Goal: Task Accomplishment & Management: Manage account settings

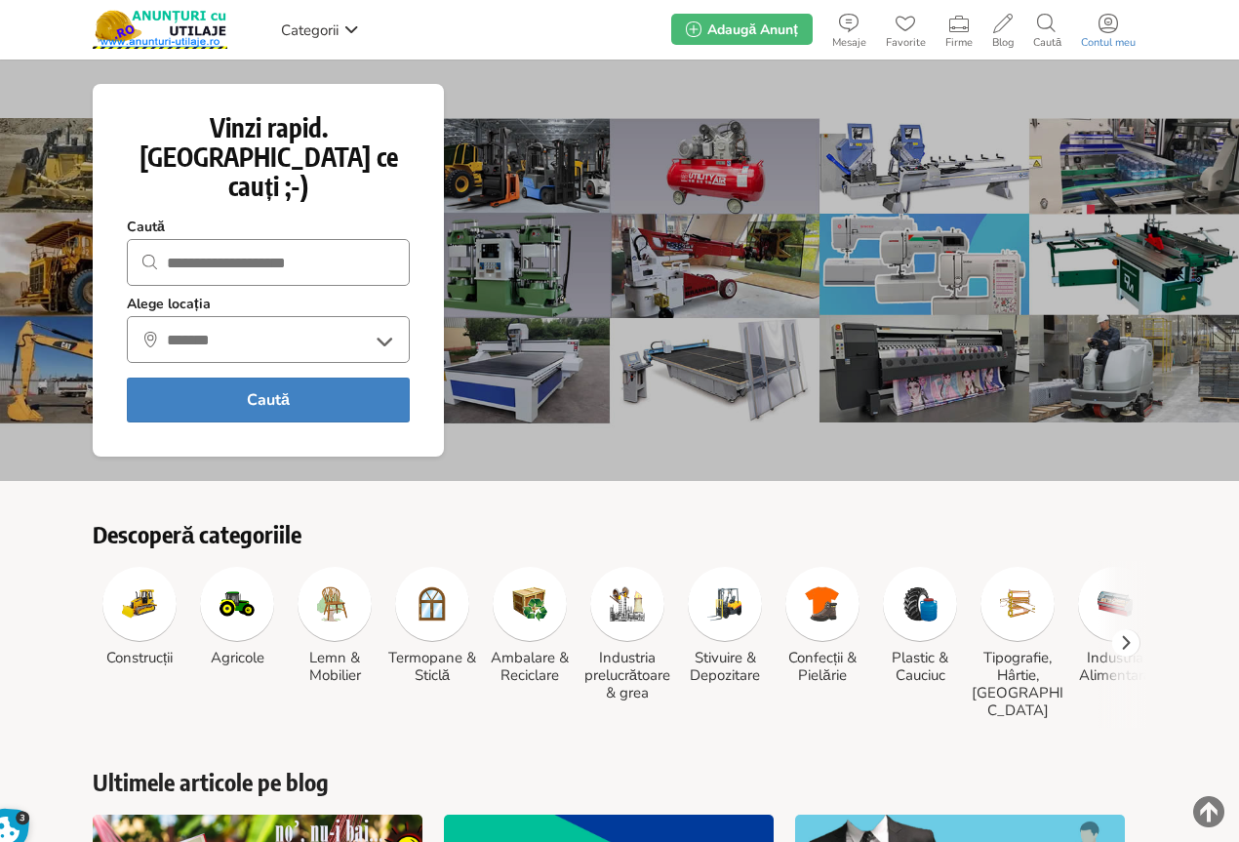
click at [1106, 29] on icon at bounding box center [1109, 24] width 20 height 20
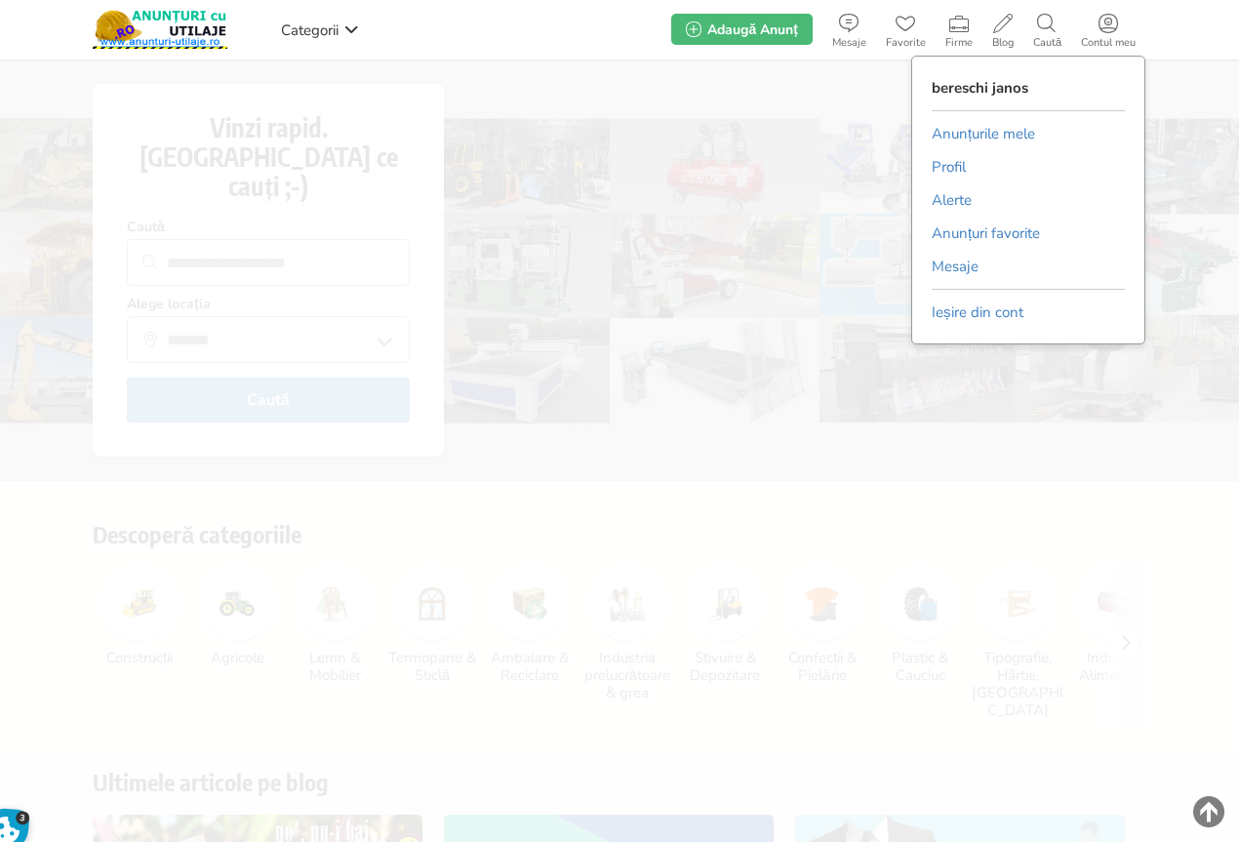
click at [993, 133] on link "Anunțurile mele" at bounding box center [983, 133] width 103 height 29
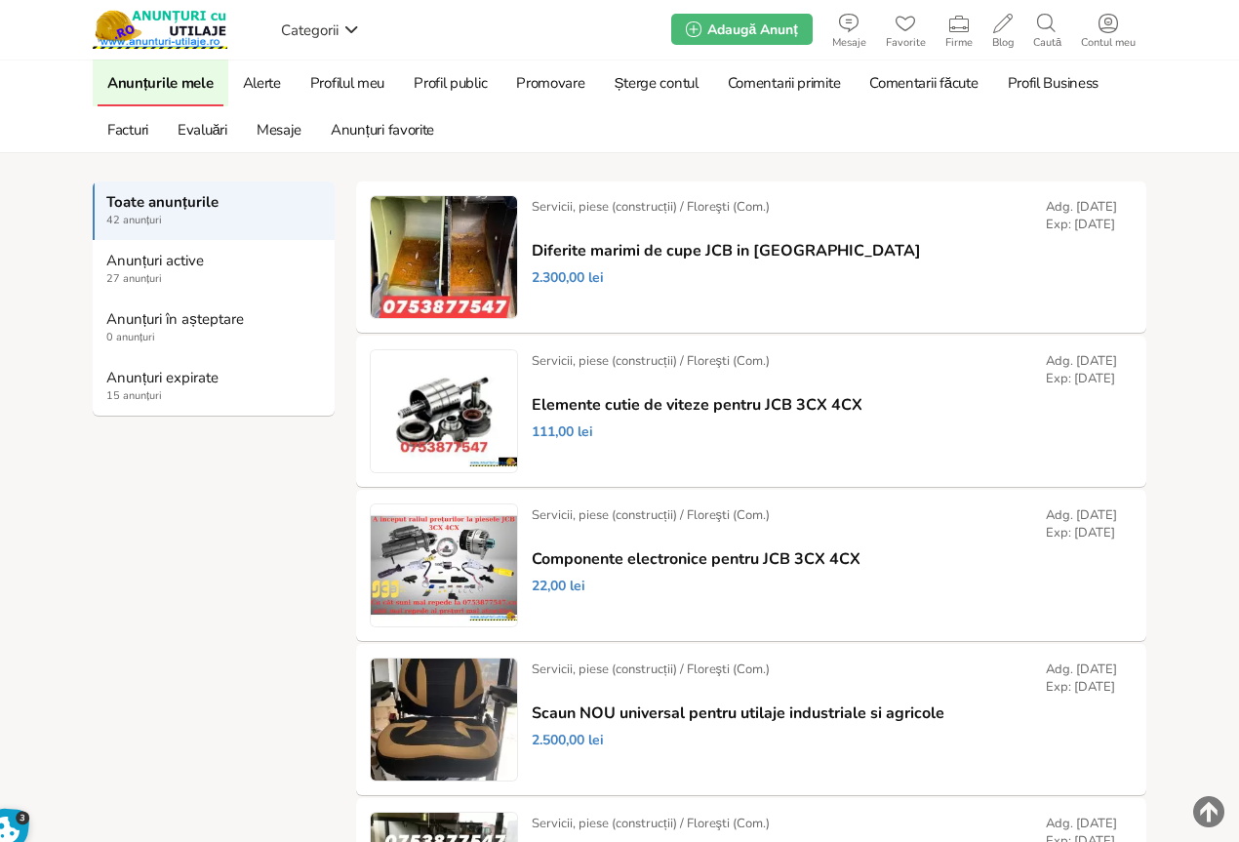
click at [144, 382] on strong "Anunțuri expirate" at bounding box center [214, 378] width 217 height 18
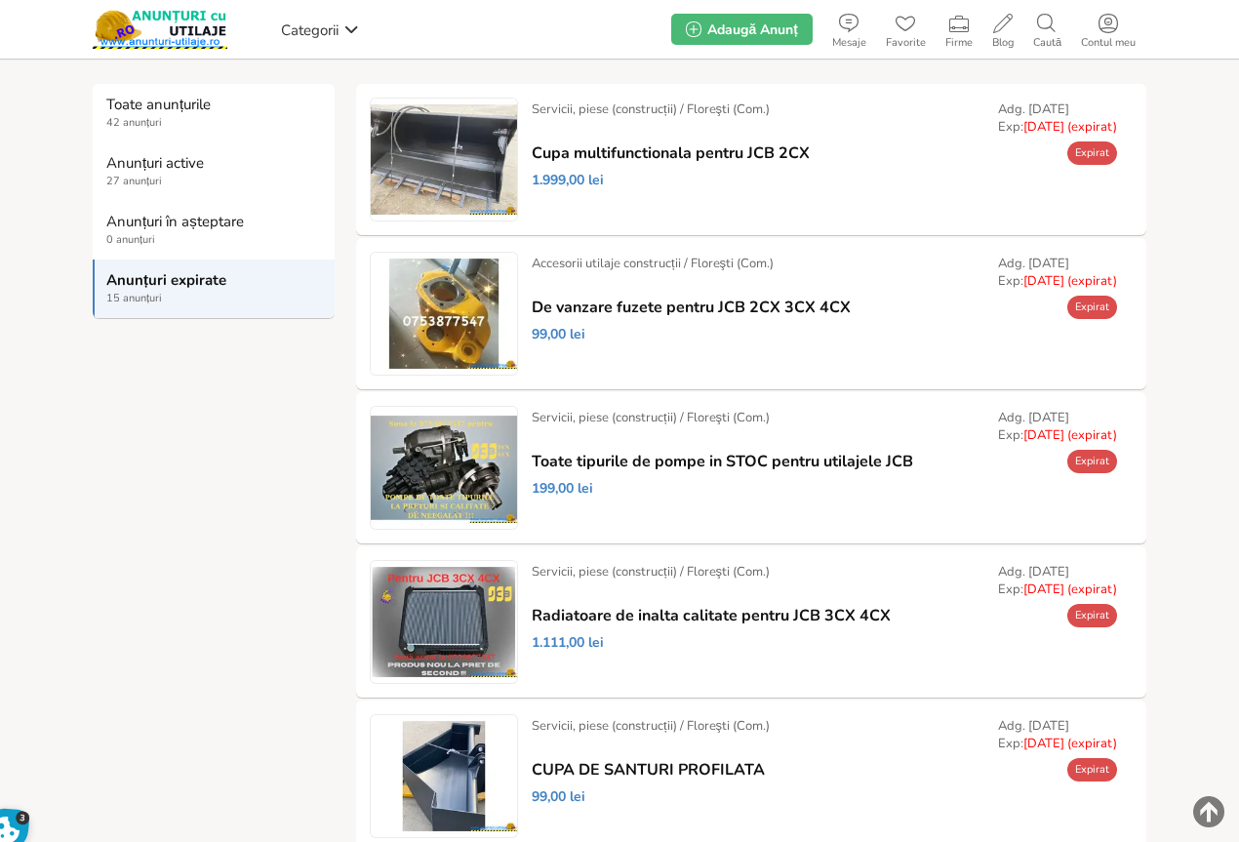
scroll to position [195, 0]
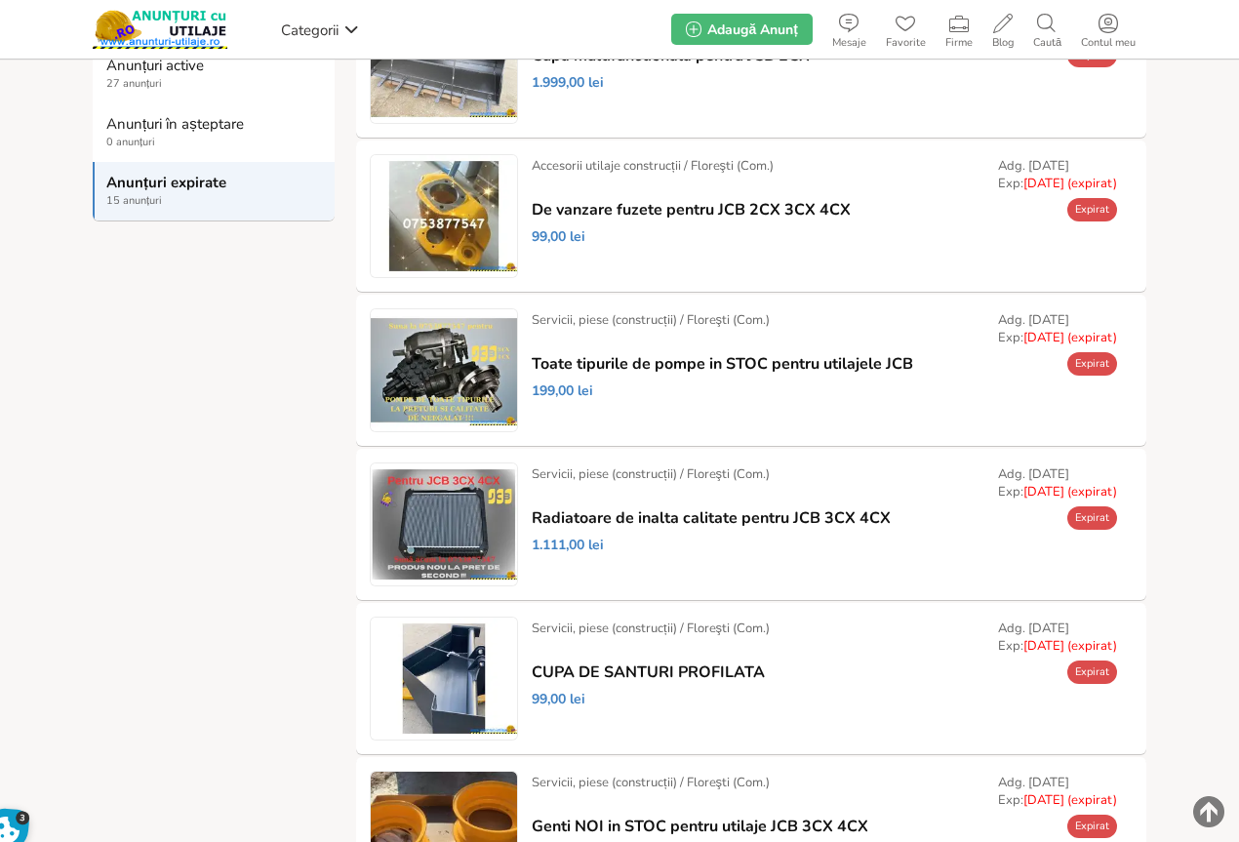
click at [0, 0] on link "Prelungește" at bounding box center [0, 0] width 0 height 0
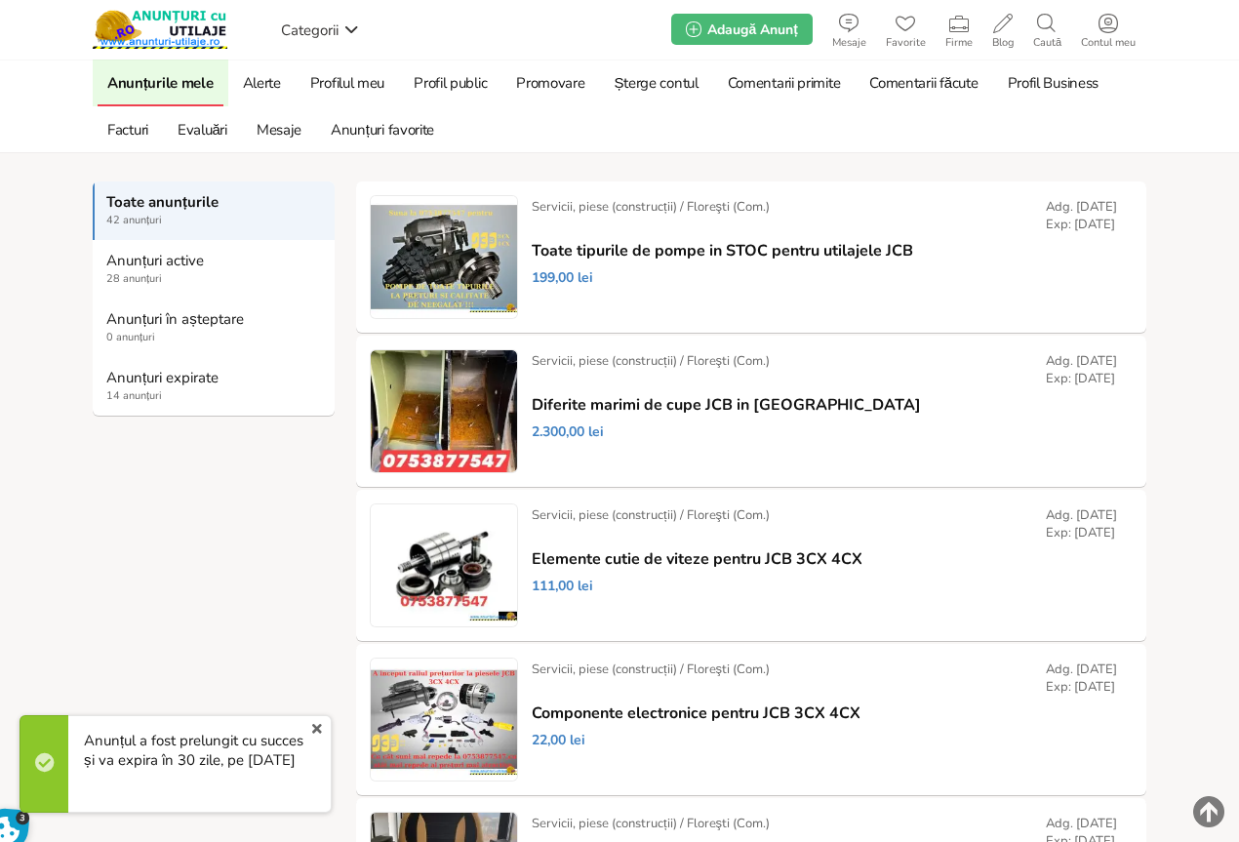
click at [155, 376] on strong "Anunțuri expirate" at bounding box center [214, 378] width 217 height 18
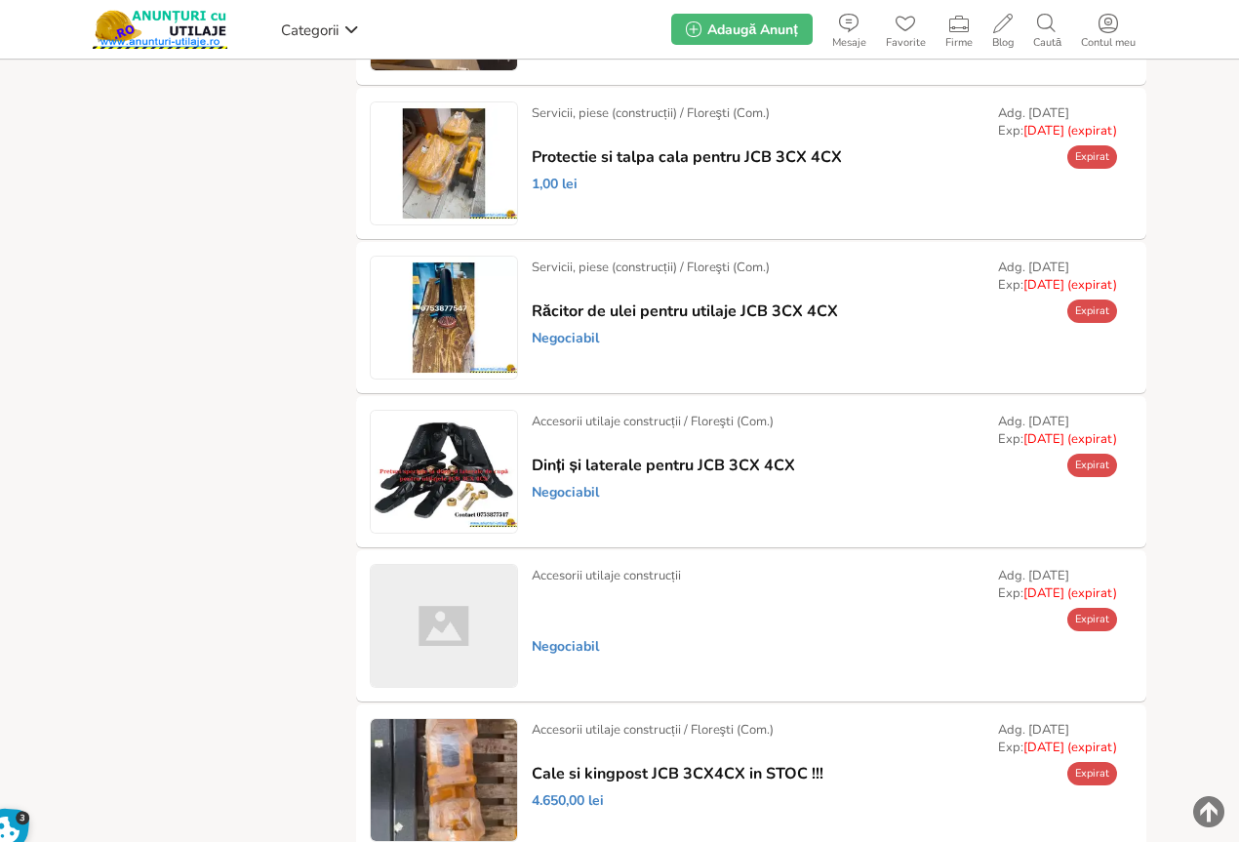
scroll to position [878, 0]
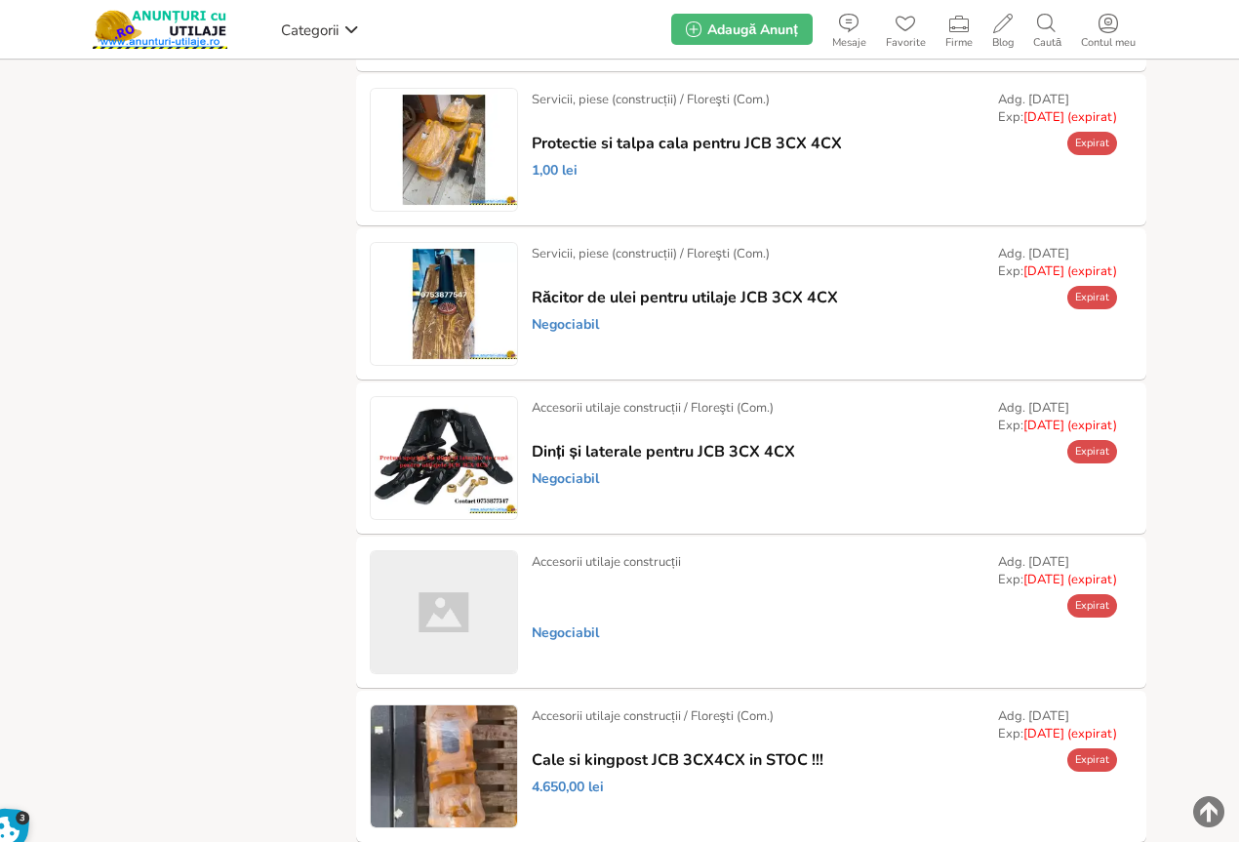
click at [0, 0] on link "Prelungește" at bounding box center [0, 0] width 0 height 0
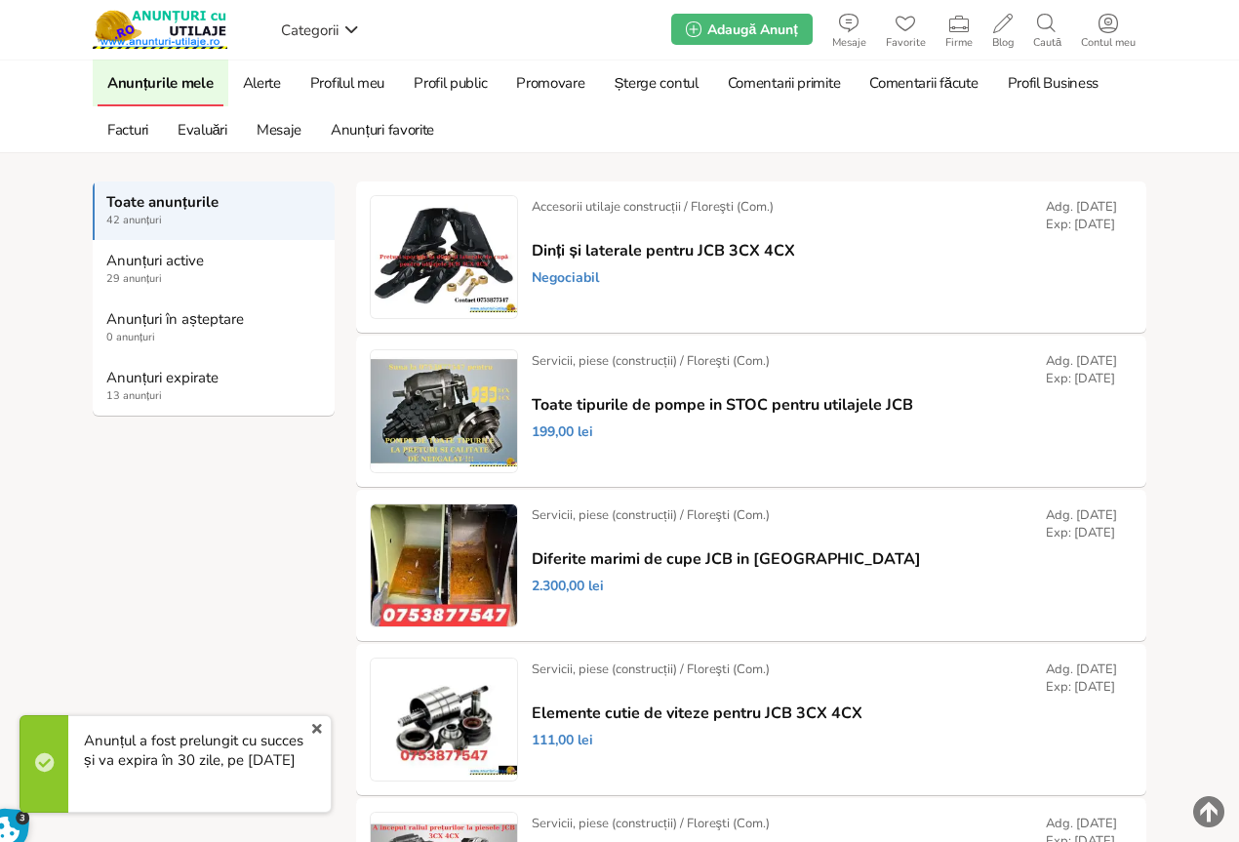
click at [160, 375] on strong "Anunțuri expirate" at bounding box center [214, 378] width 217 height 18
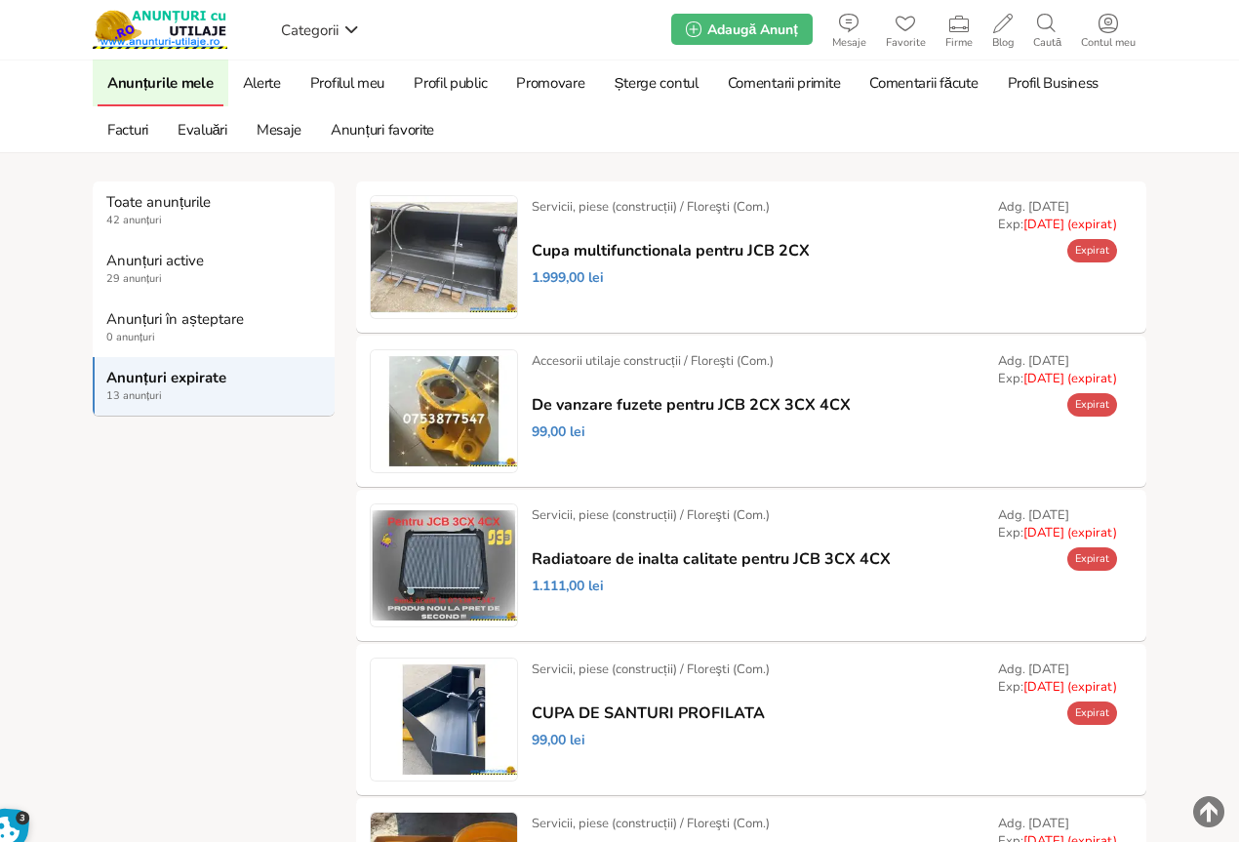
click at [0, 0] on link "Prelungește" at bounding box center [0, 0] width 0 height 0
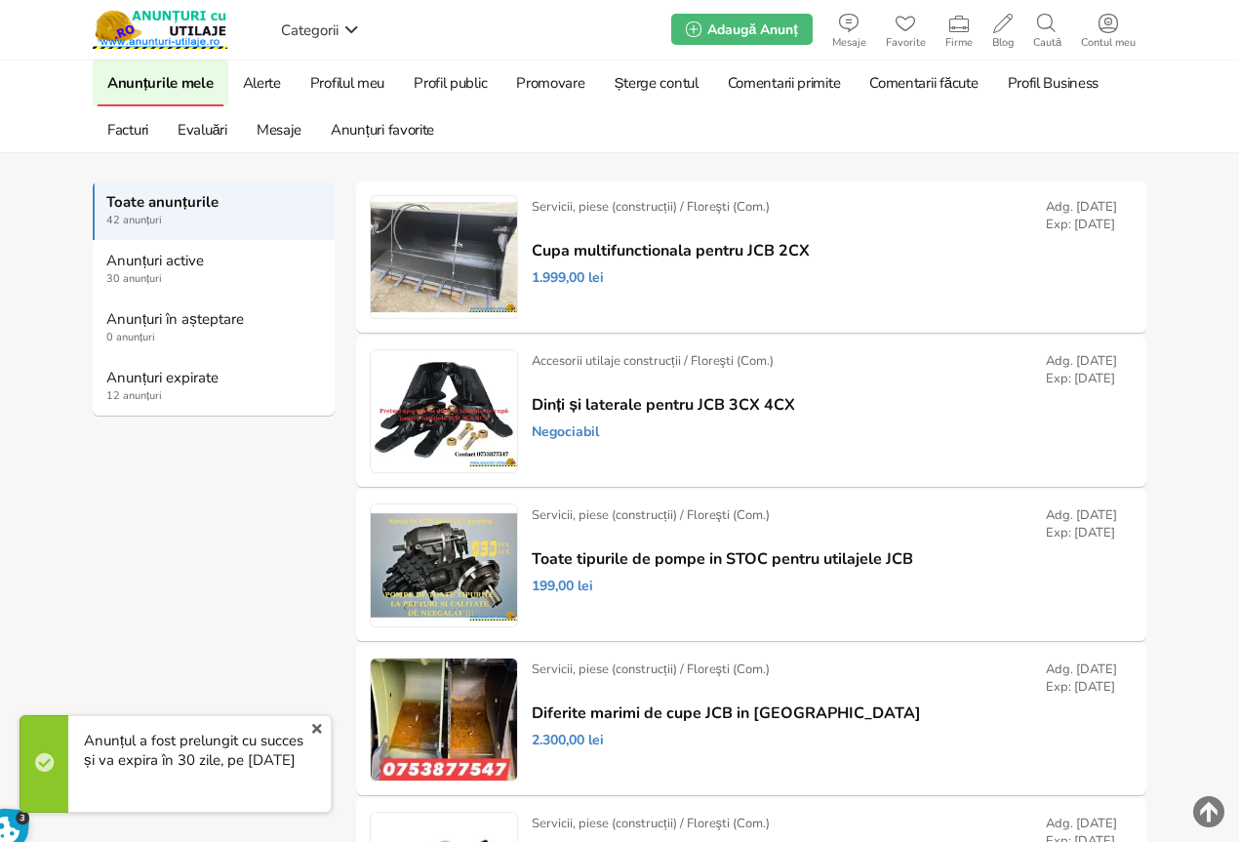
click at [136, 383] on strong "Anunțuri expirate" at bounding box center [214, 378] width 217 height 18
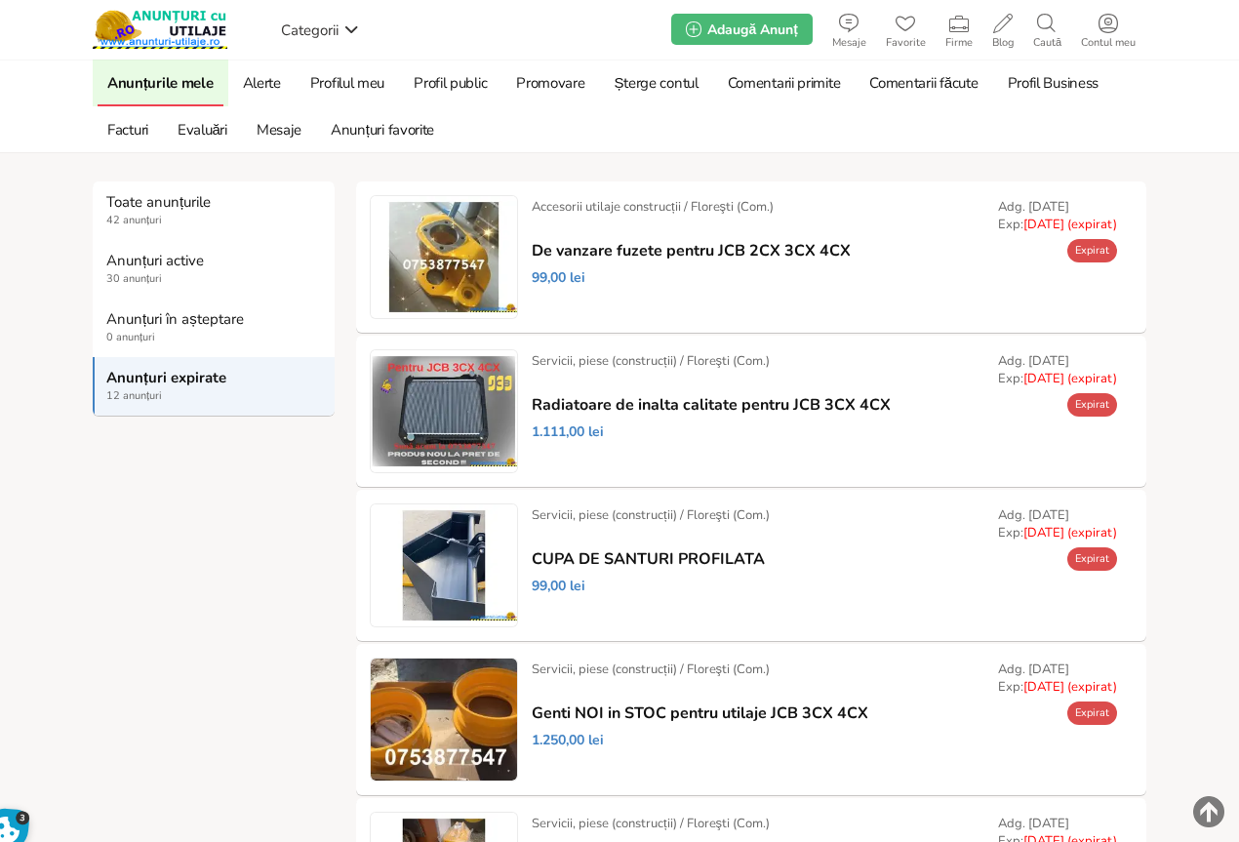
click at [537, 86] on link "Promovare" at bounding box center [550, 83] width 88 height 47
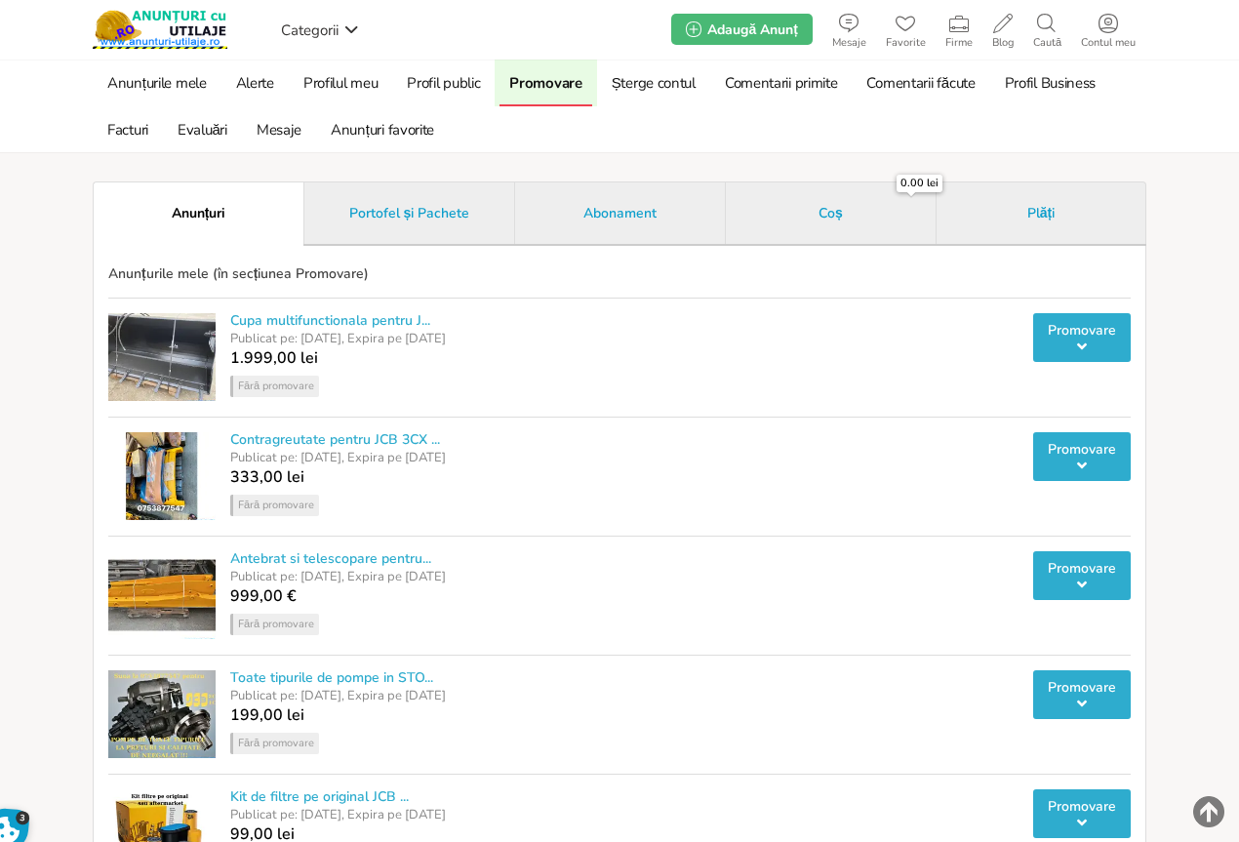
click at [379, 223] on link "Portofel și Pachete" at bounding box center [408, 212] width 211 height 62
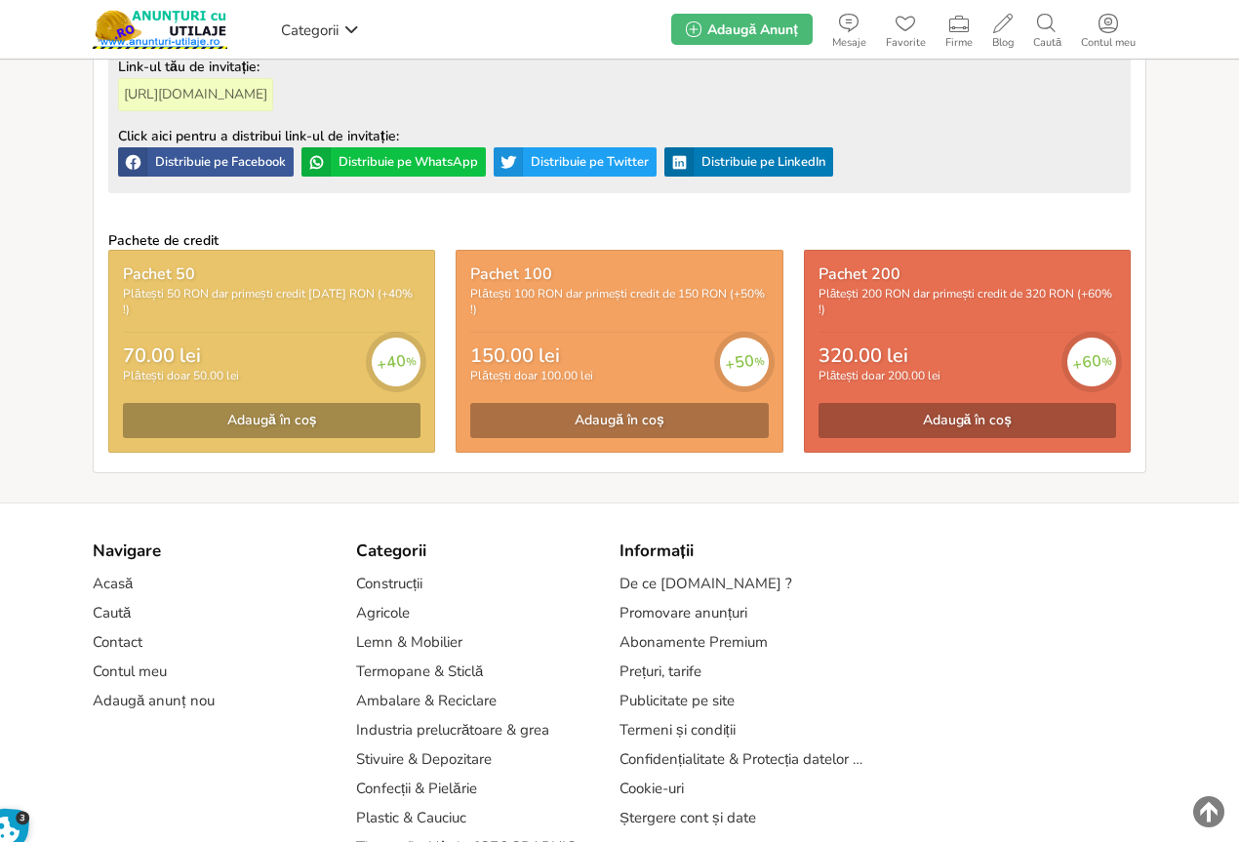
scroll to position [683, 0]
